Goal: Task Accomplishment & Management: Use online tool/utility

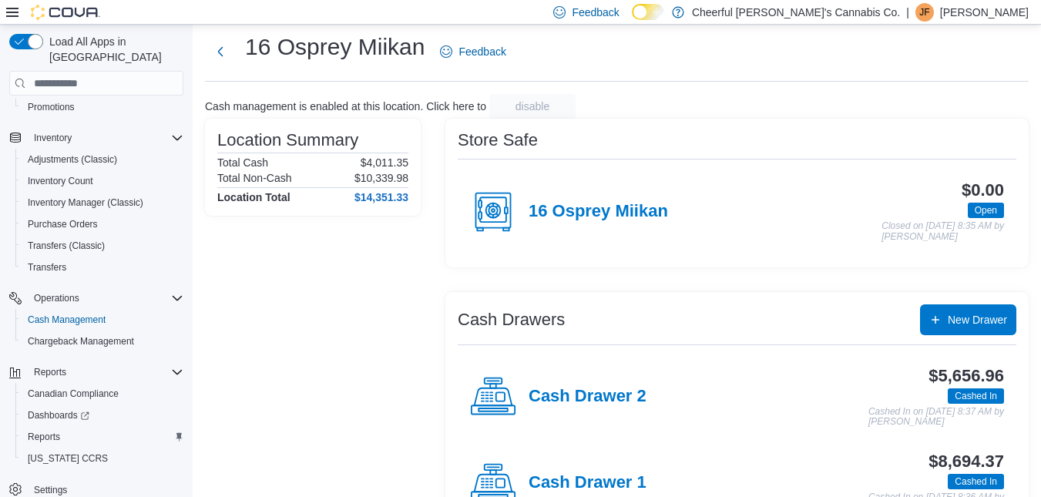
scroll to position [86, 0]
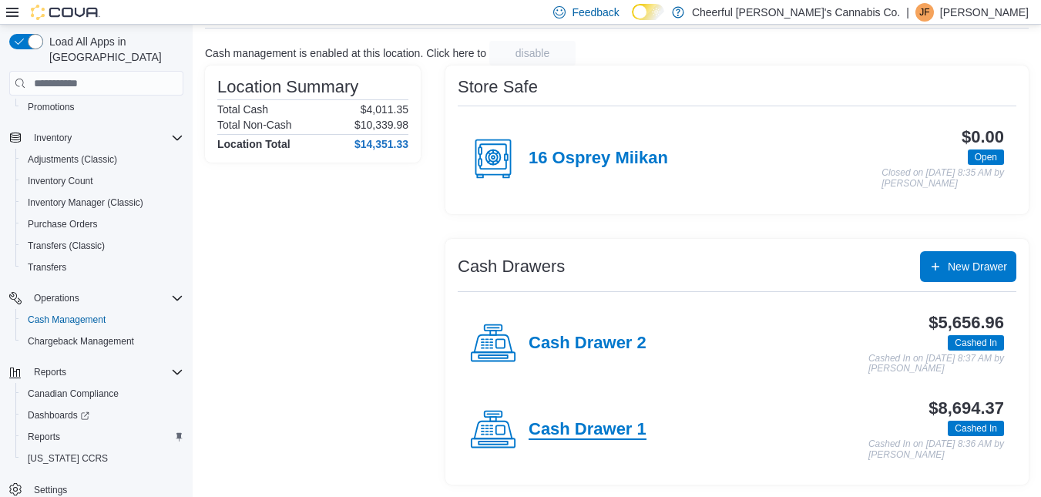
click at [603, 425] on h4 "Cash Drawer 1" at bounding box center [588, 430] width 118 height 20
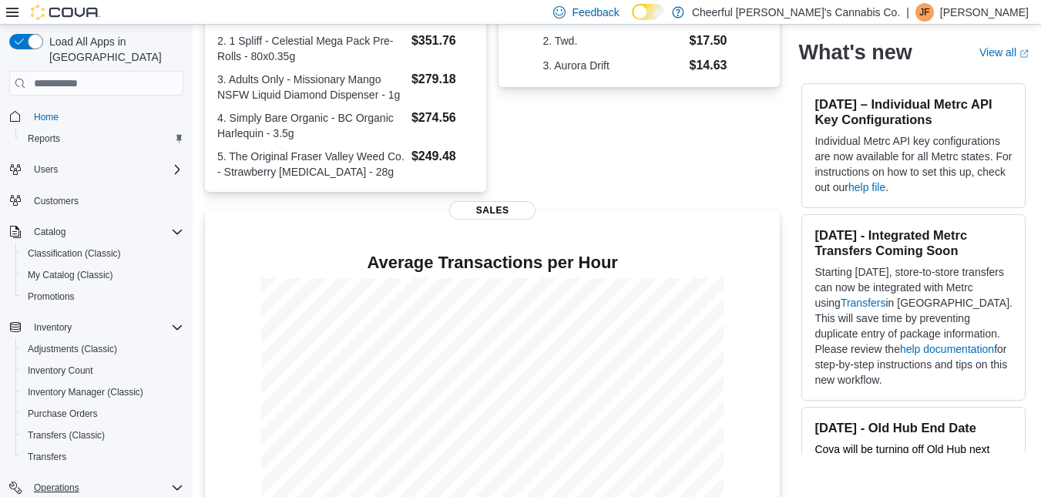
scroll to position [77, 0]
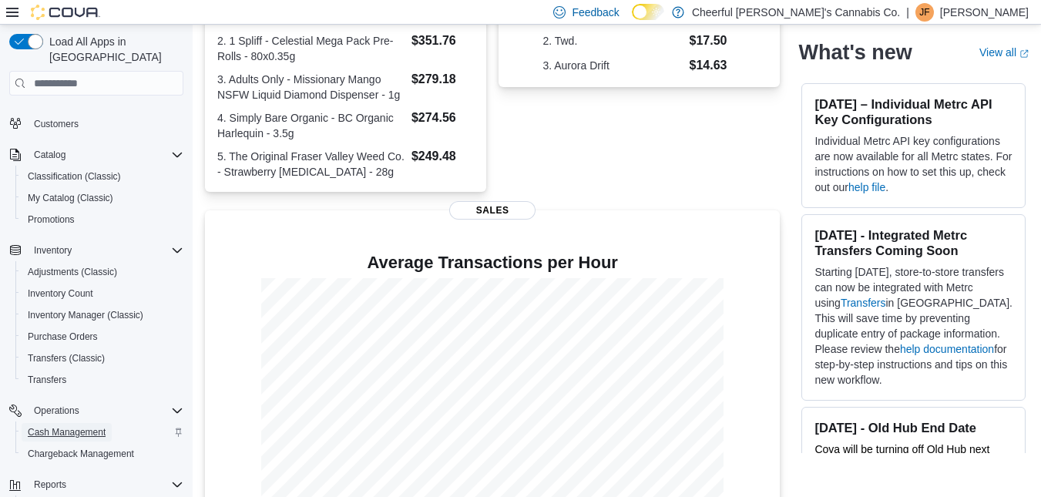
click at [102, 426] on span "Cash Management" at bounding box center [67, 432] width 78 height 12
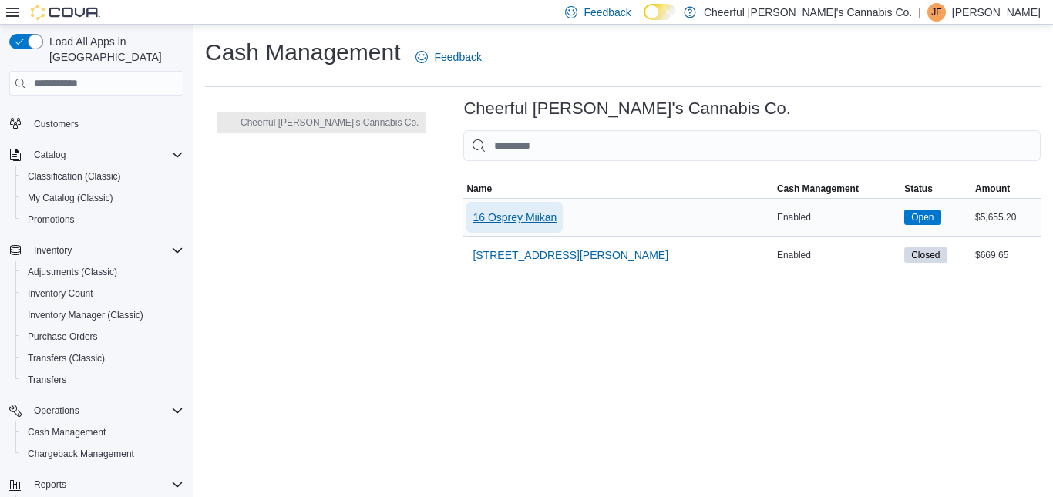
click at [479, 220] on span "16 Osprey Miikan" at bounding box center [514, 217] width 84 height 15
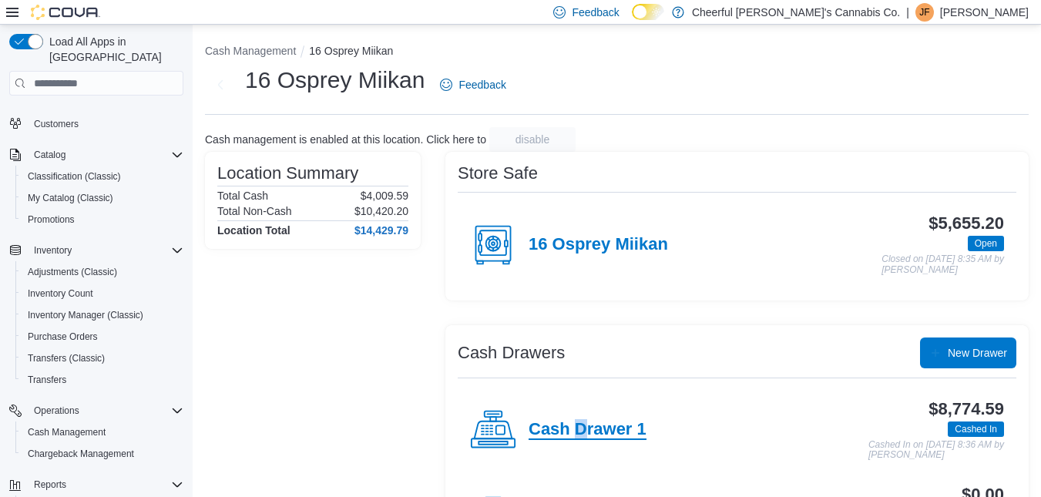
click at [581, 433] on h4 "Cash Drawer 1" at bounding box center [588, 430] width 118 height 20
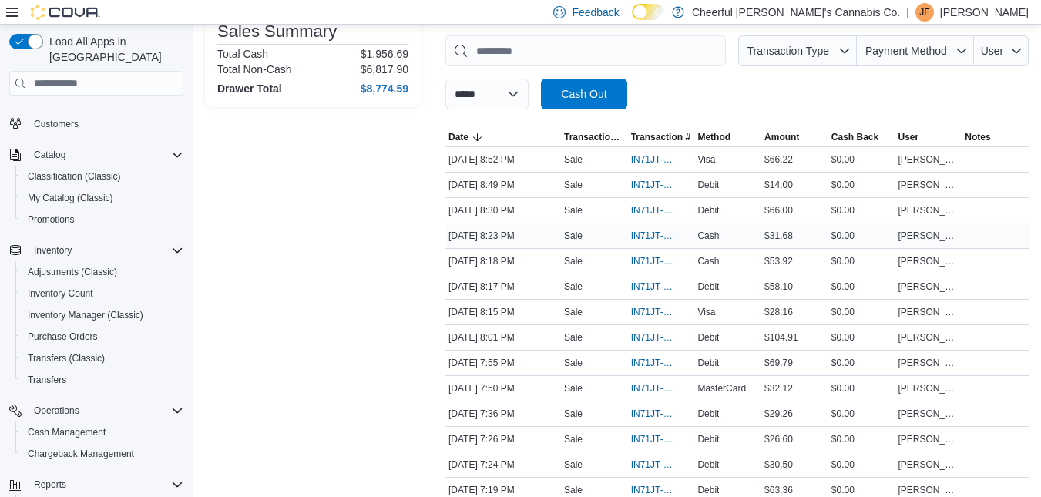
scroll to position [231, 0]
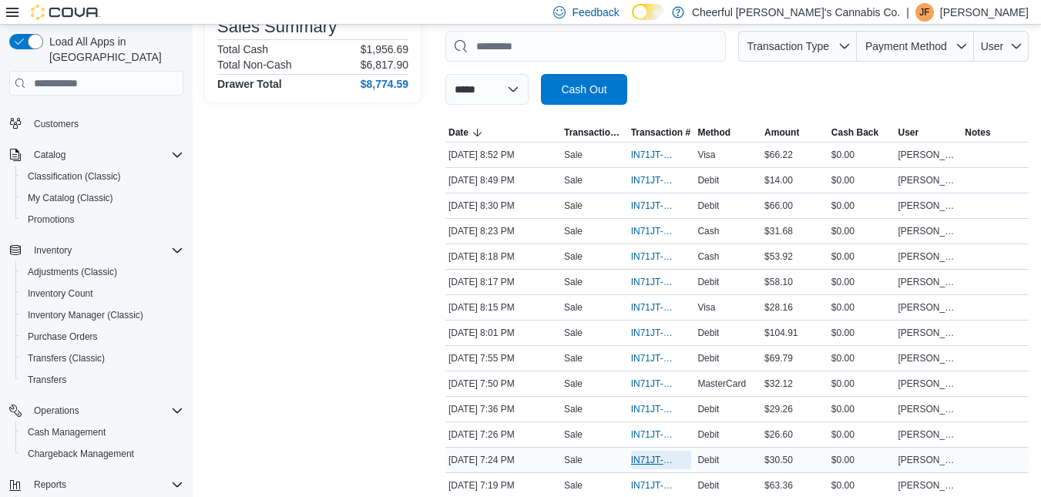
click at [643, 459] on span "IN71JT-402840" at bounding box center [653, 460] width 45 height 12
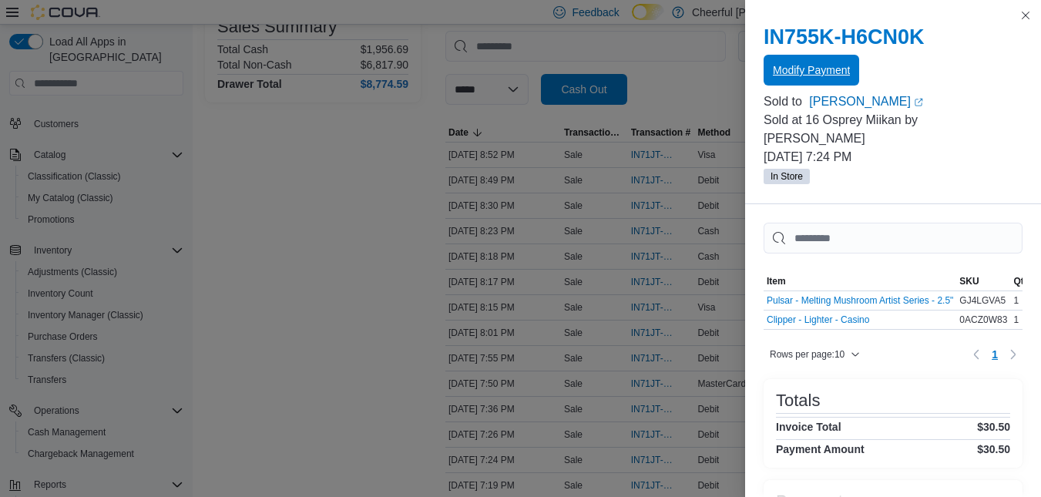
click at [832, 74] on span "Modify Payment" at bounding box center [811, 69] width 77 height 15
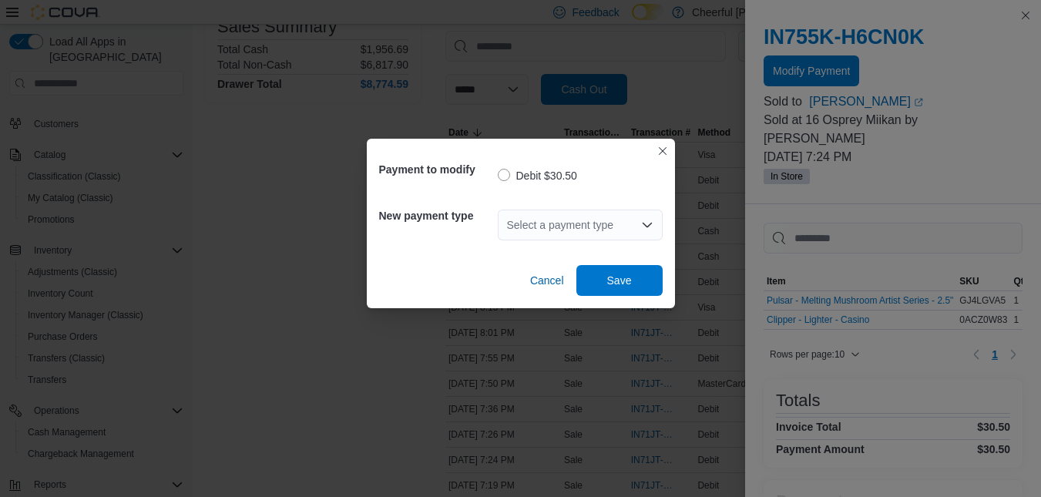
click at [596, 232] on div "Select a payment type" at bounding box center [580, 225] width 165 height 31
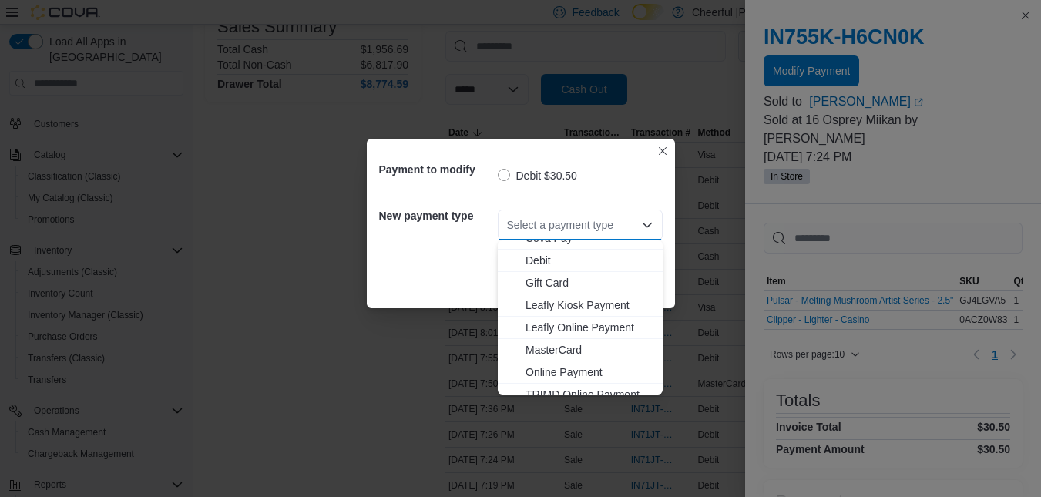
scroll to position [92, 0]
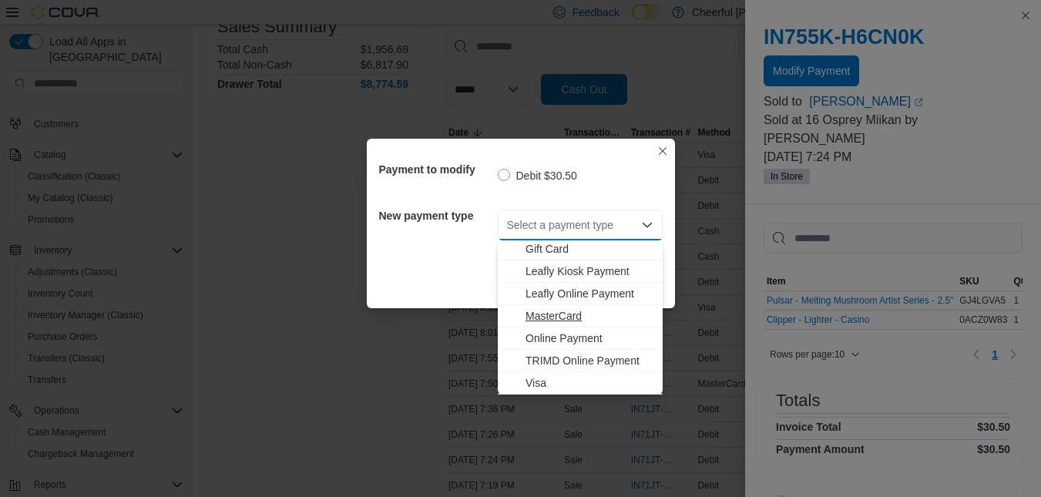
click at [604, 314] on span "MasterCard" at bounding box center [590, 315] width 128 height 15
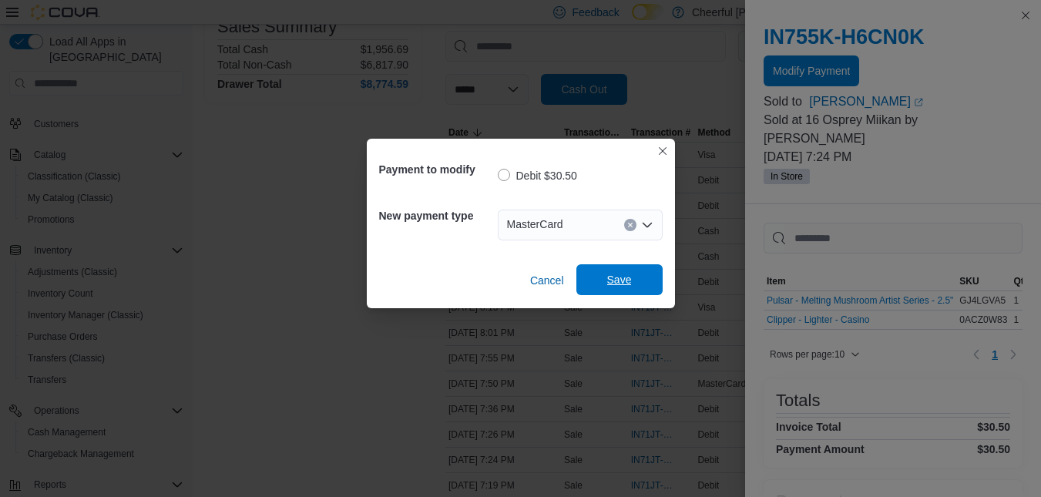
click at [615, 292] on span "Save" at bounding box center [620, 279] width 68 height 31
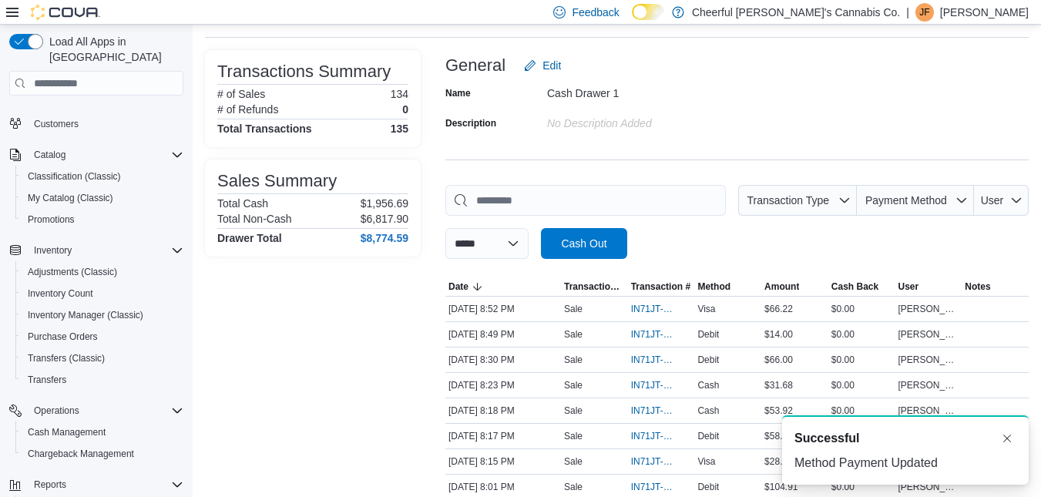
scroll to position [0, 0]
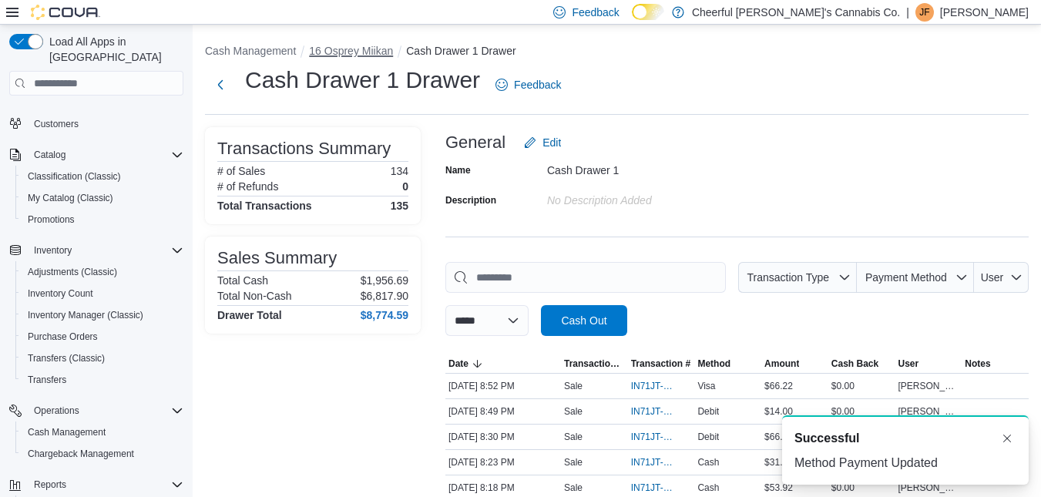
click at [371, 51] on button "16 Osprey Miikan" at bounding box center [351, 51] width 84 height 12
